Goal: Task Accomplishment & Management: Use online tool/utility

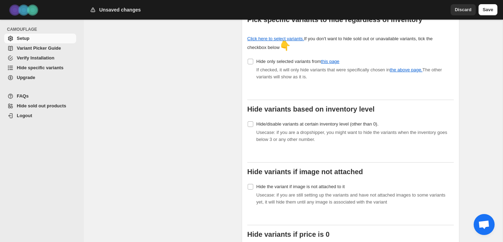
scroll to position [217, 0]
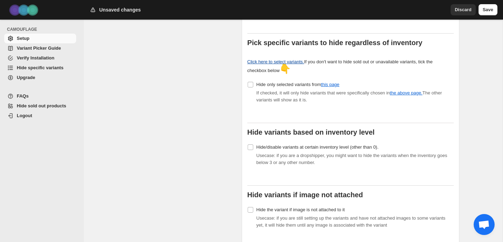
click at [288, 59] on link "Click here to select variants." at bounding box center [275, 61] width 57 height 5
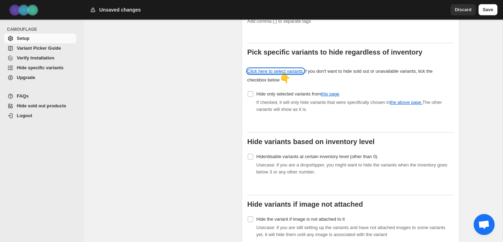
scroll to position [199, 0]
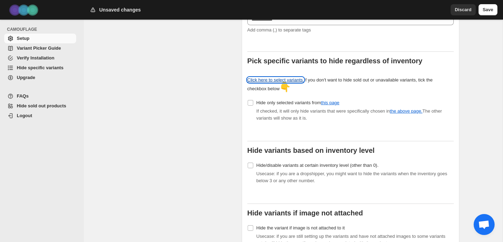
click at [285, 77] on link "Click here to select variants." at bounding box center [275, 79] width 57 height 5
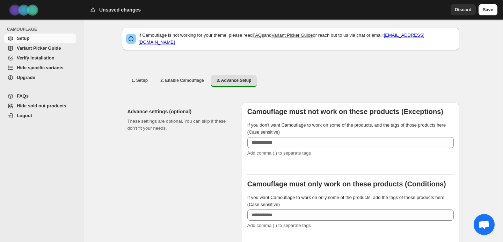
scroll to position [0, 0]
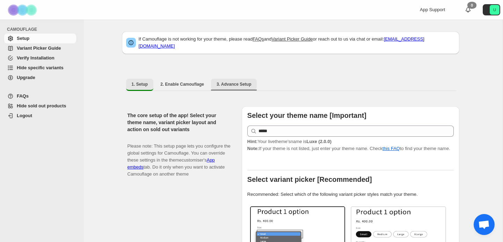
click at [230, 79] on button "3. Advance Setup" at bounding box center [234, 84] width 46 height 11
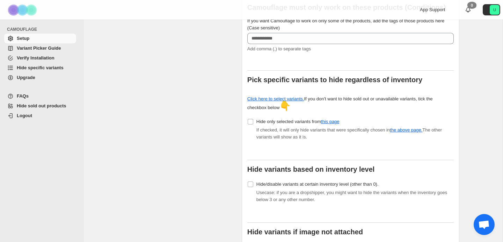
scroll to position [179, 0]
click at [258, 97] on link "Click here to select variants." at bounding box center [275, 99] width 57 height 5
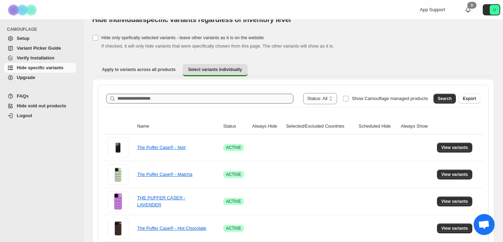
scroll to position [16, 0]
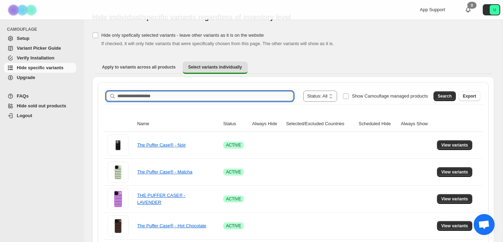
click at [246, 98] on input "Search product name" at bounding box center [205, 96] width 176 height 10
type input "******"
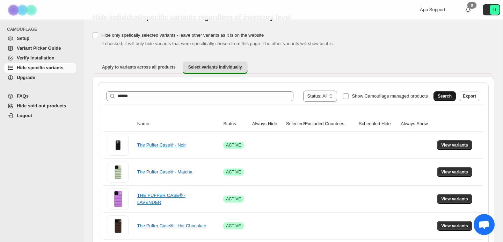
click at [436, 94] on button "Search" at bounding box center [444, 96] width 22 height 10
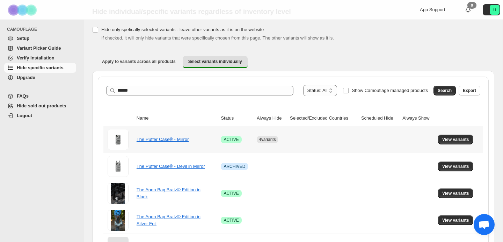
scroll to position [23, 0]
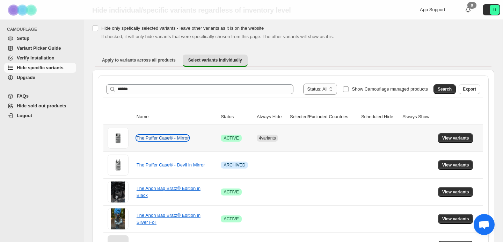
click at [172, 137] on link "The Puffer Case® - Mirror" at bounding box center [162, 137] width 52 height 5
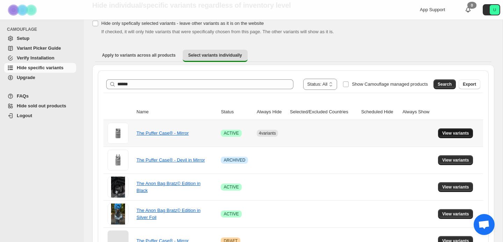
click at [446, 132] on span "View variants" at bounding box center [455, 133] width 27 height 6
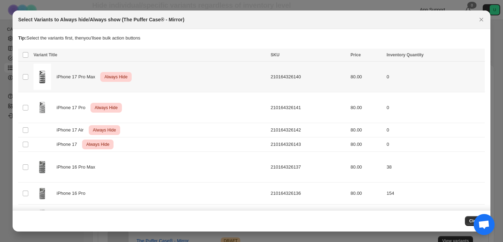
click at [125, 77] on span "Always Hide" at bounding box center [116, 77] width 26 height 8
click at [479, 56] on icon "More actions" at bounding box center [477, 55] width 7 height 7
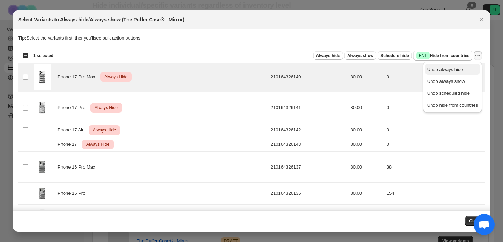
click at [471, 73] on button "Undo always hide" at bounding box center [452, 69] width 55 height 11
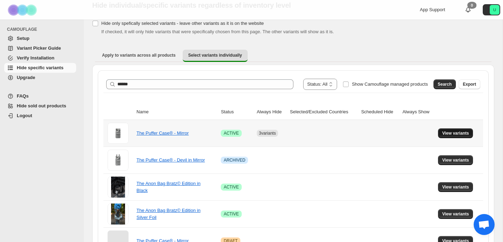
click at [447, 134] on span "View variants" at bounding box center [455, 133] width 27 height 6
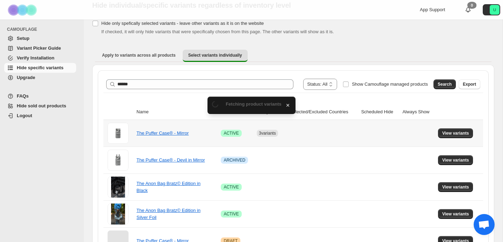
scroll to position [0, 0]
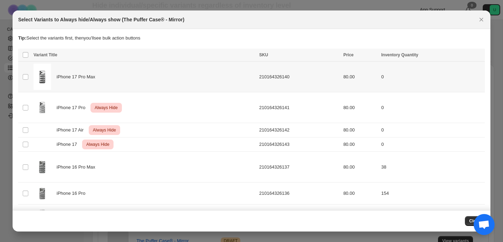
click at [99, 83] on div "iPhone 17 Pro Max" at bounding box center [144, 77] width 221 height 26
click at [330, 56] on span "Always hide" at bounding box center [328, 56] width 24 height 6
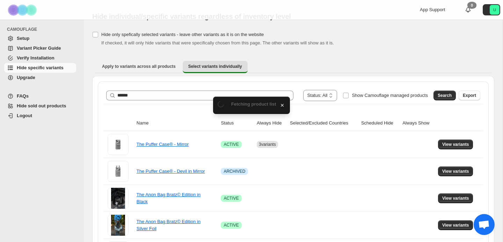
scroll to position [28, 0]
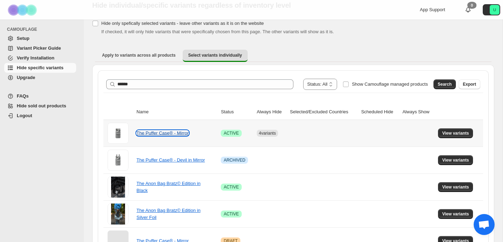
click at [176, 133] on link "The Puffer Case® - Mirror" at bounding box center [162, 132] width 52 height 5
click at [181, 134] on link "The Puffer Case® - Mirror" at bounding box center [162, 132] width 52 height 5
click at [446, 135] on span "View variants" at bounding box center [455, 133] width 27 height 6
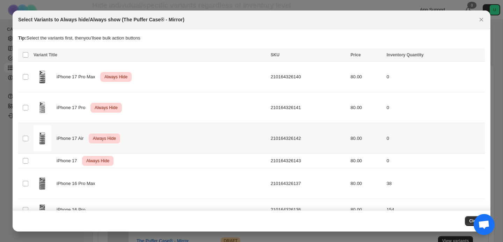
scroll to position [0, 0]
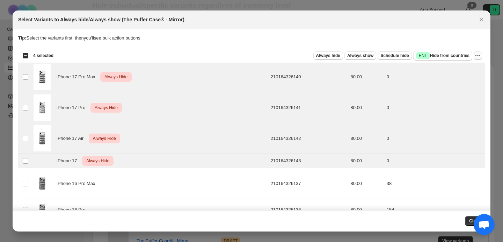
click at [476, 52] on icon "More actions" at bounding box center [477, 55] width 7 height 7
click at [457, 68] on span "Undo always hide" at bounding box center [445, 69] width 36 height 5
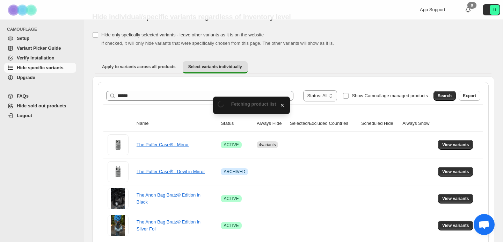
scroll to position [28, 0]
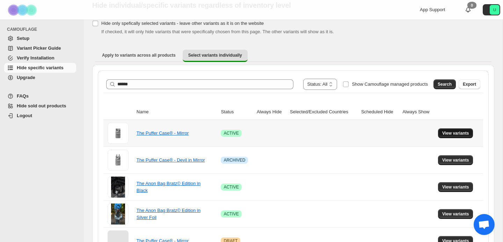
click at [460, 132] on span "View variants" at bounding box center [455, 133] width 27 height 6
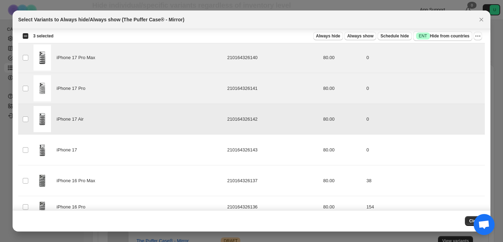
scroll to position [48, 0]
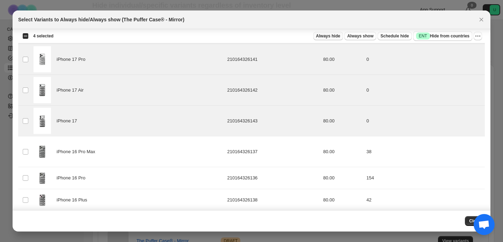
click at [328, 36] on span "Always hide" at bounding box center [328, 36] width 24 height 6
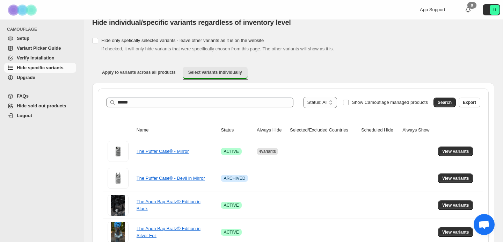
scroll to position [2, 0]
